Goal: Find specific page/section: Find specific page/section

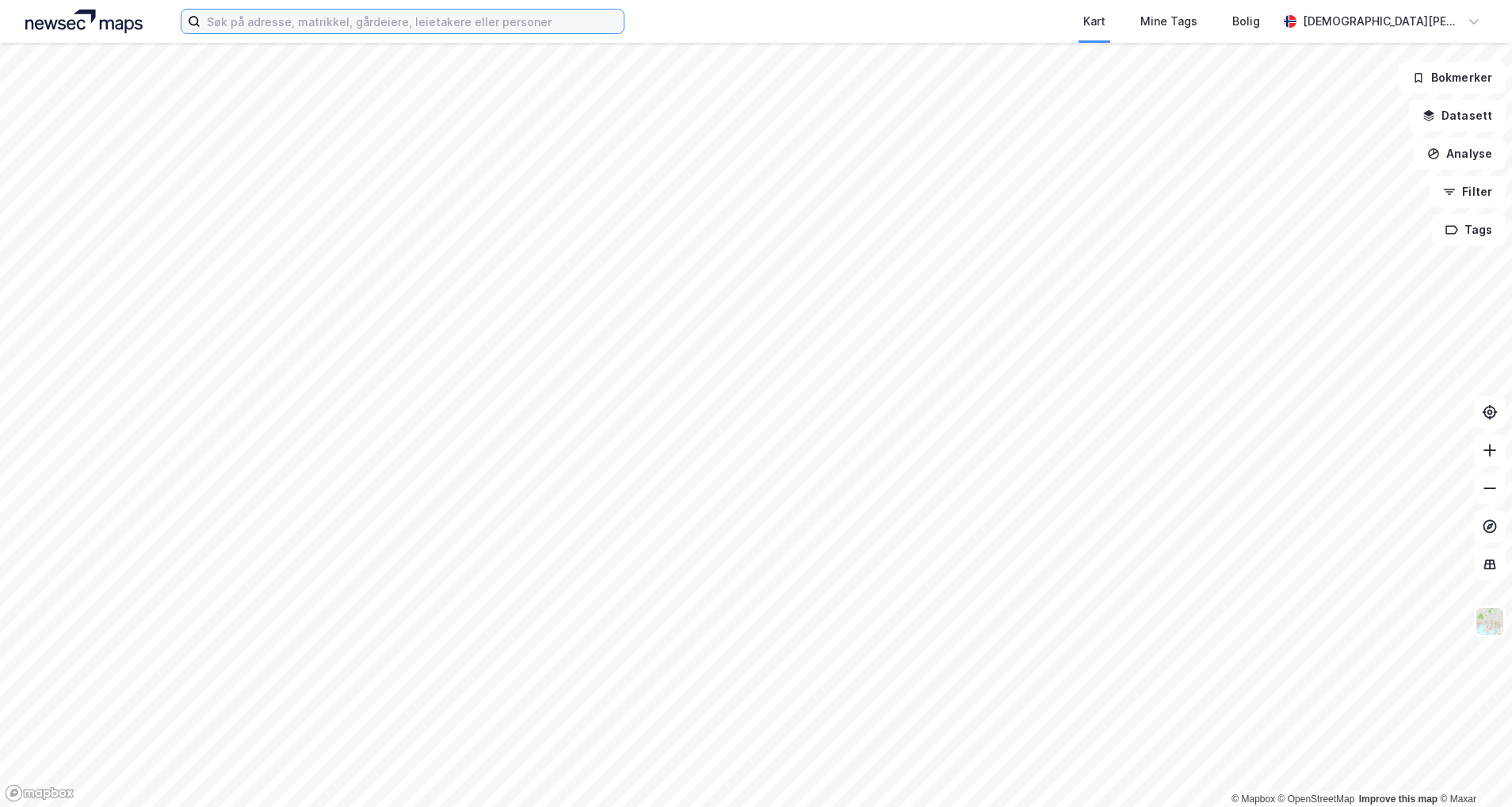
click at [432, 24] on input at bounding box center [412, 21] width 423 height 24
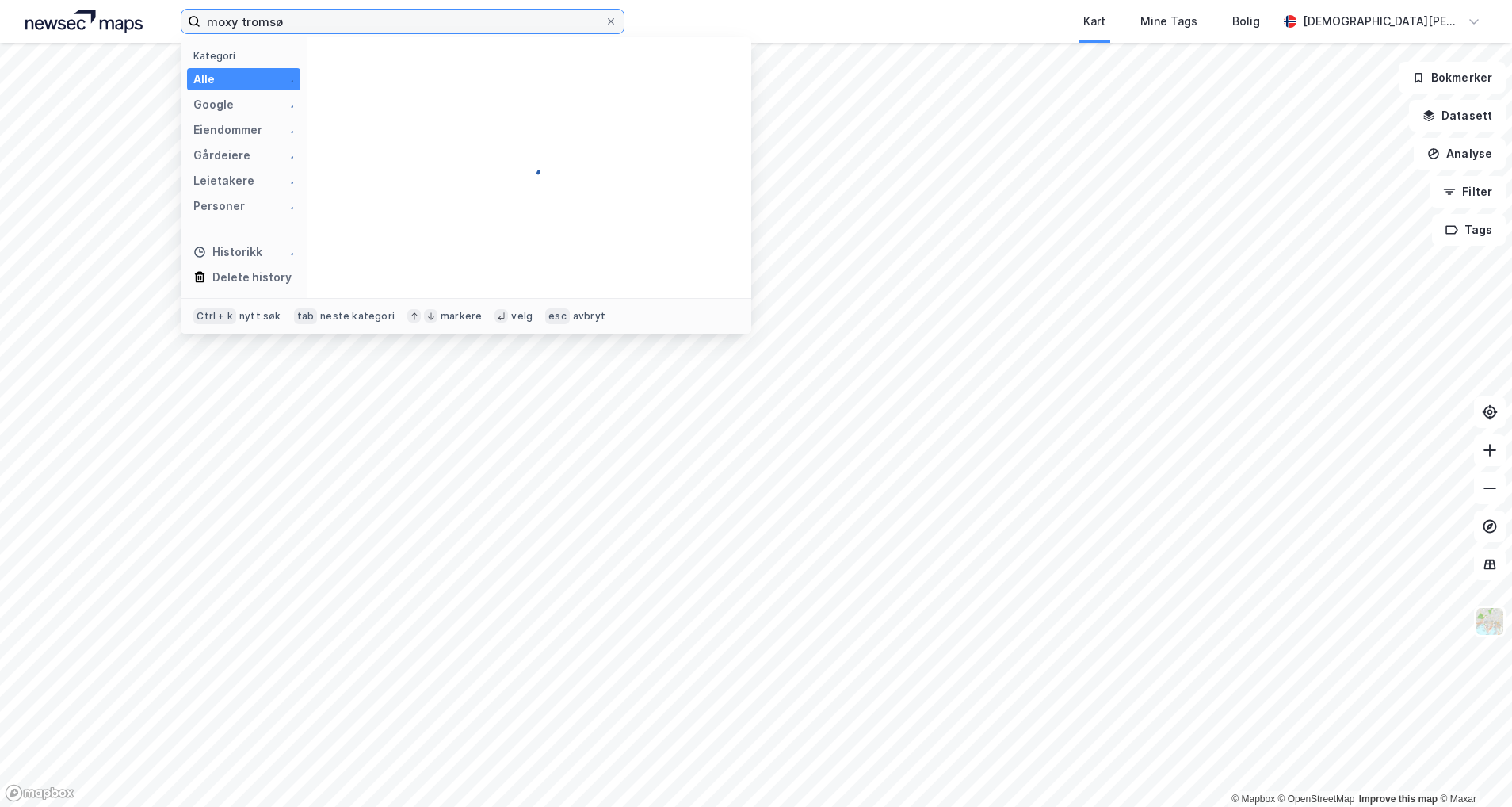
type input "moxy tromsø"
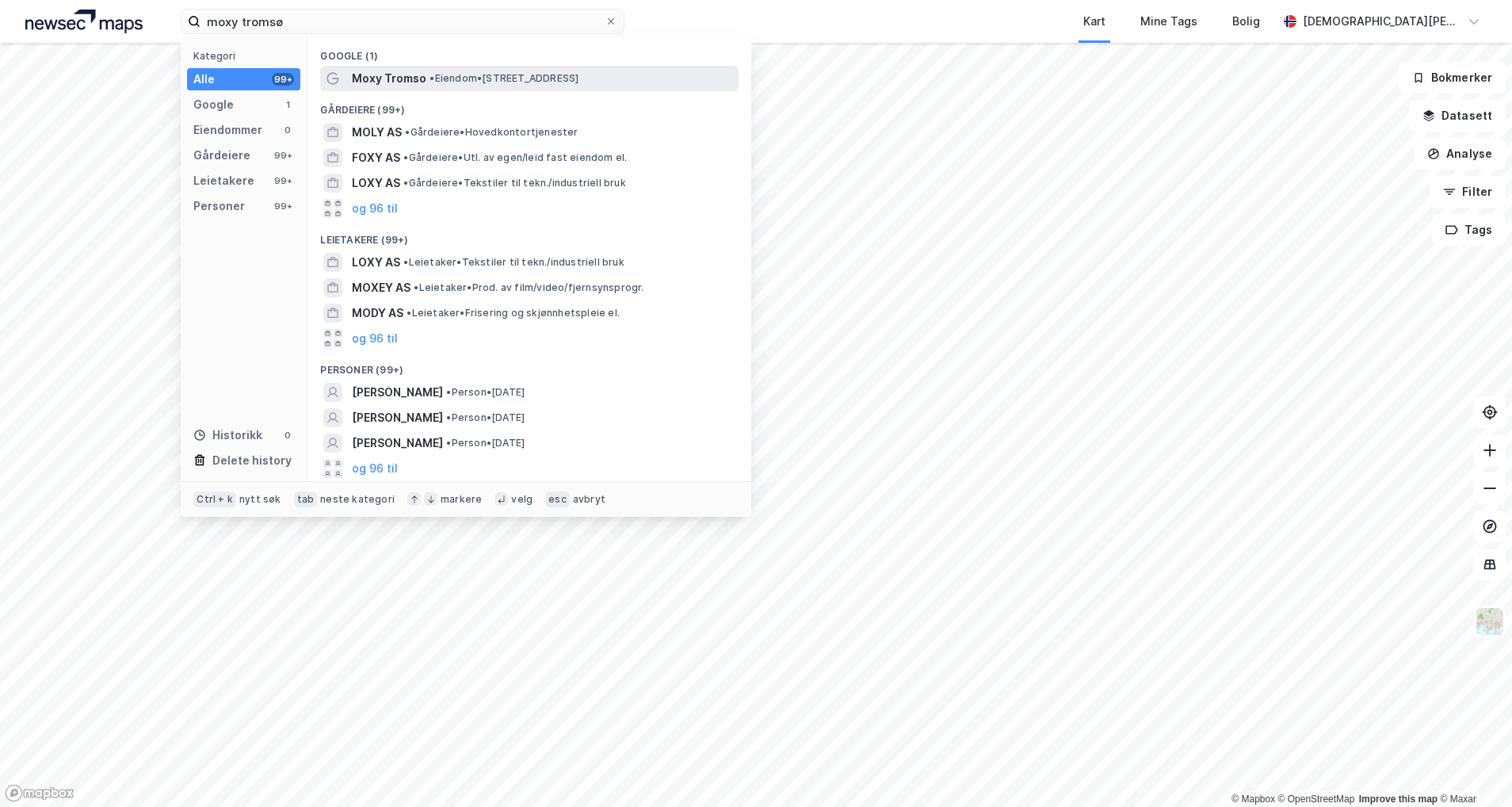
click at [418, 76] on span "Moxy Tromso" at bounding box center [389, 78] width 75 height 19
